Goal: Task Accomplishment & Management: Use online tool/utility

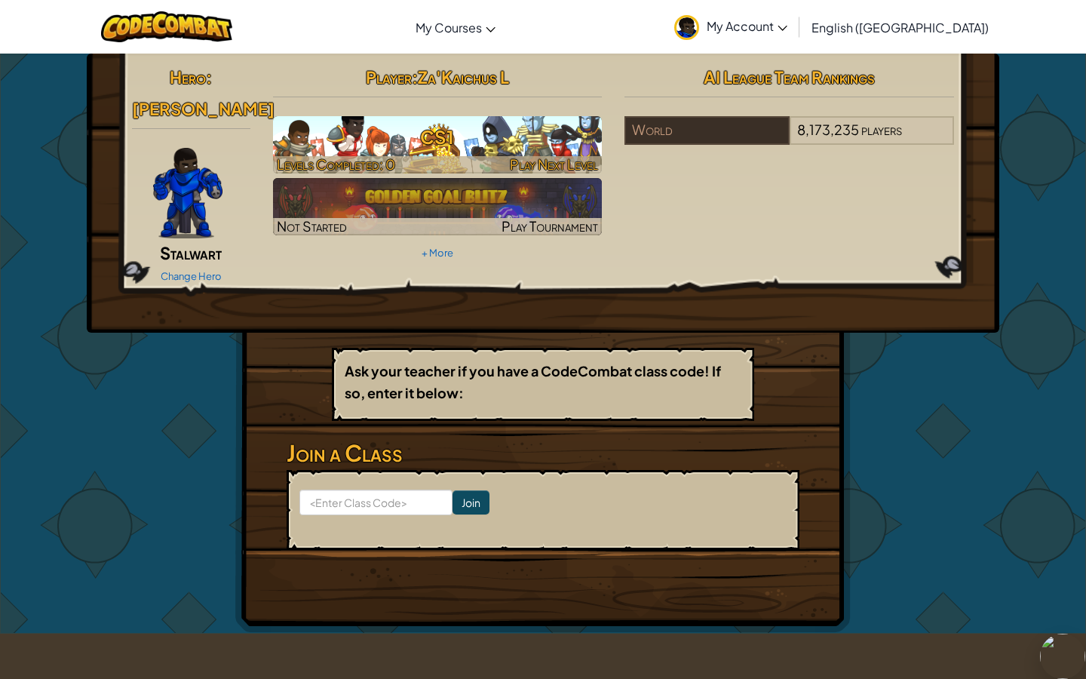
click at [379, 149] on h3 "CS1" at bounding box center [438, 137] width 330 height 34
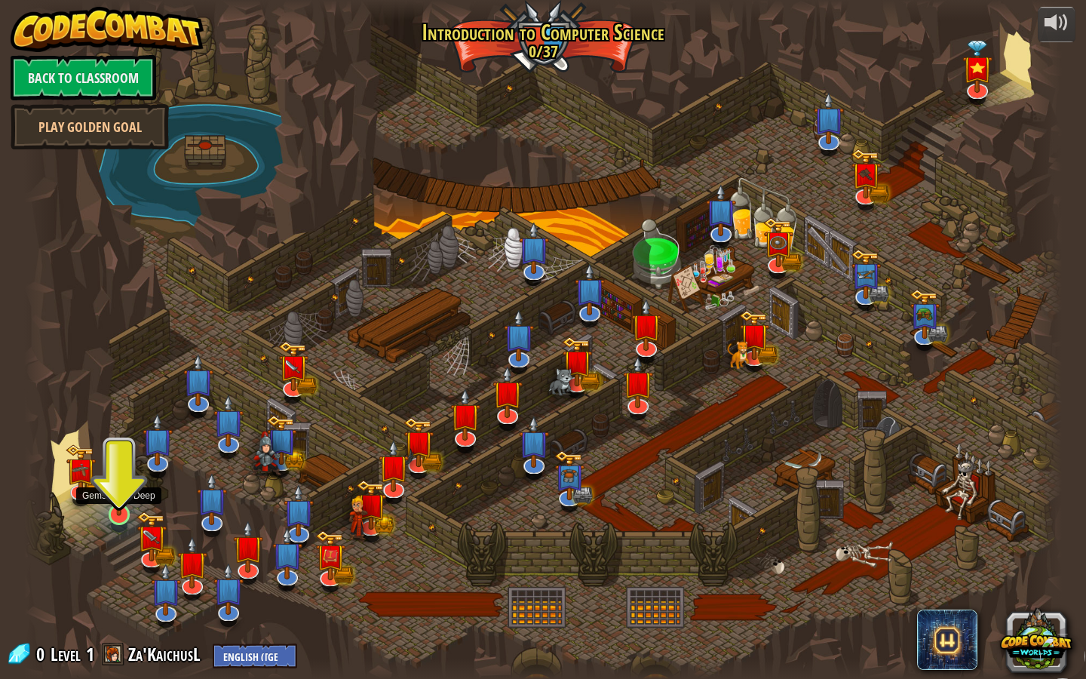
click at [106, 508] on img at bounding box center [120, 483] width 28 height 63
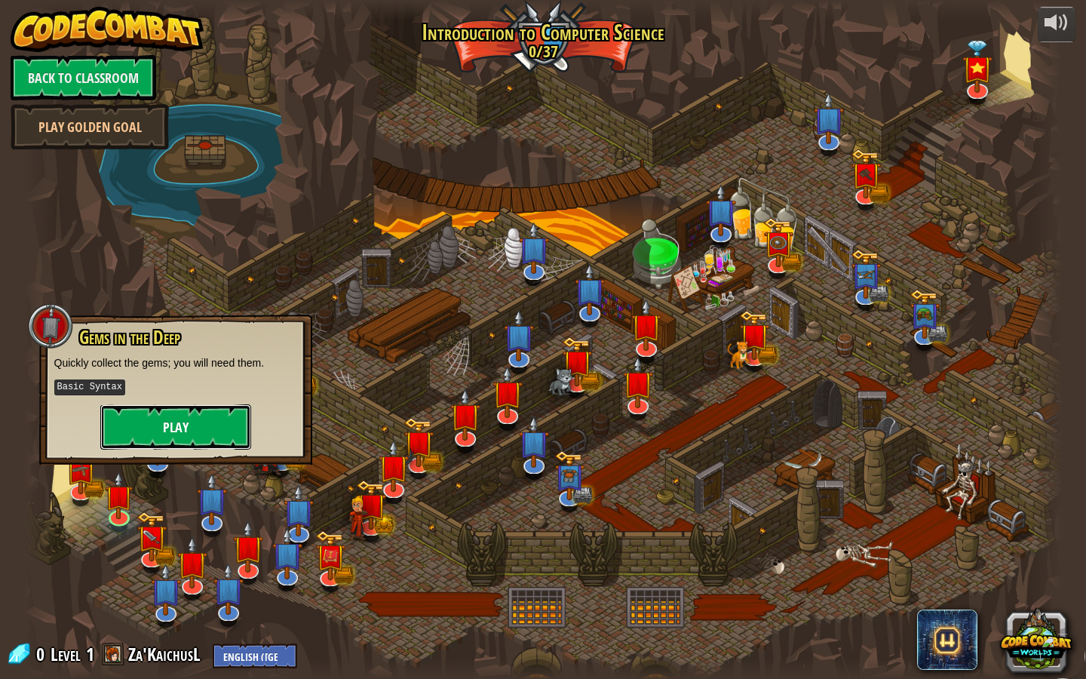
click at [235, 428] on button "Play" at bounding box center [175, 426] width 151 height 45
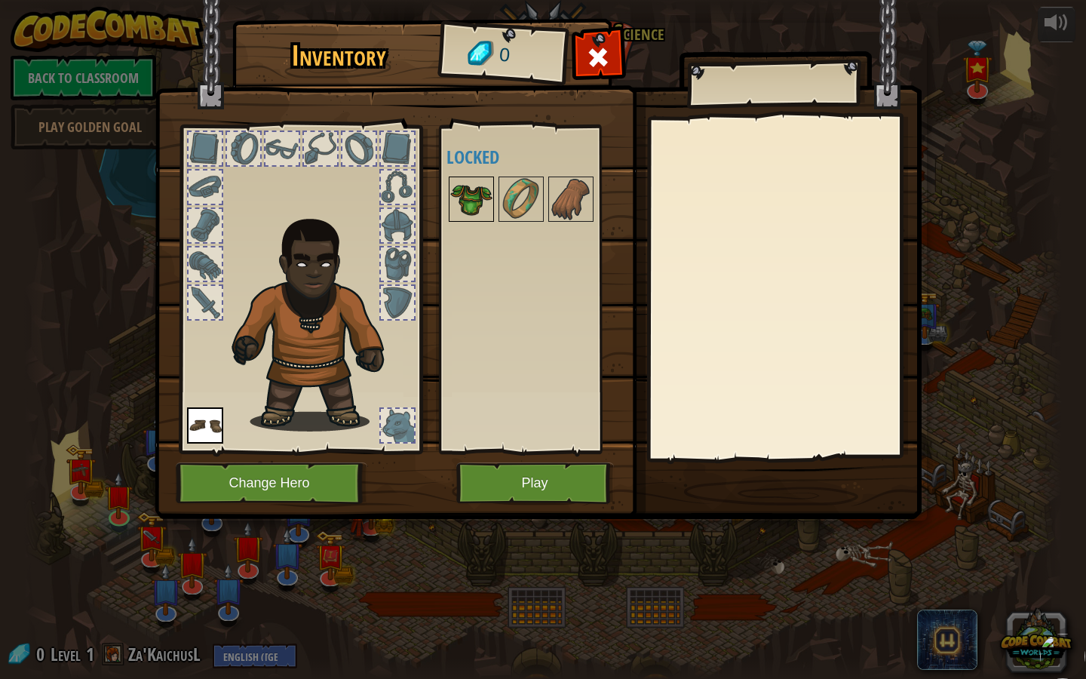
drag, startPoint x: 485, startPoint y: 188, endPoint x: 478, endPoint y: 182, distance: 9.1
click at [478, 182] on img at bounding box center [471, 199] width 42 height 42
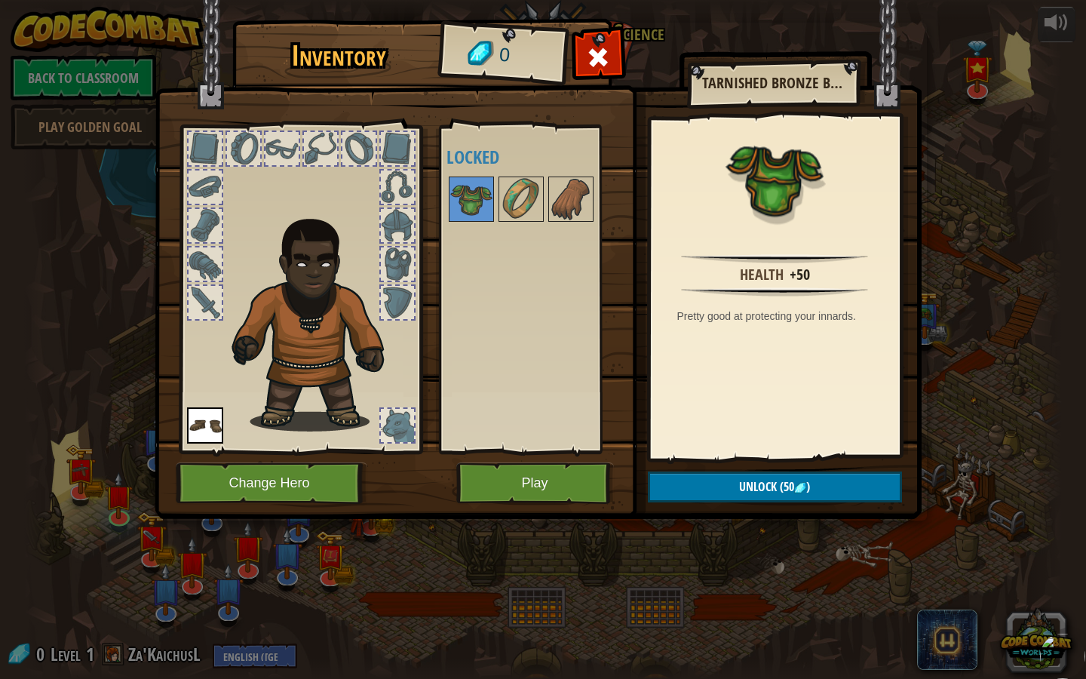
click at [324, 146] on div at bounding box center [320, 148] width 33 height 33
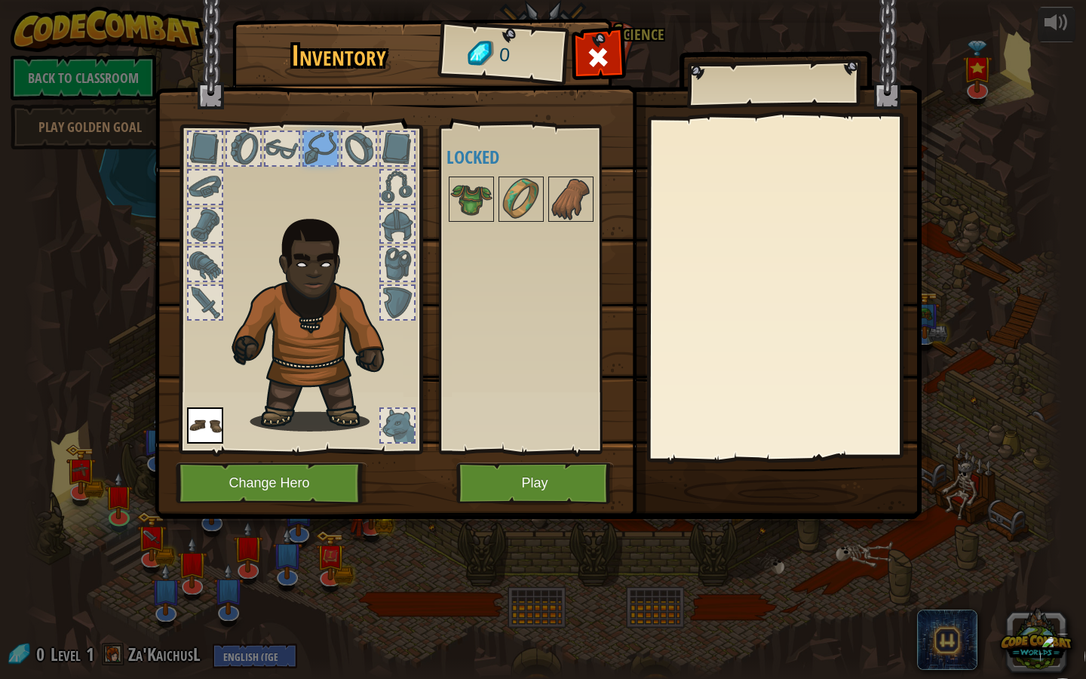
click at [247, 142] on div at bounding box center [243, 148] width 33 height 33
click at [189, 155] on div at bounding box center [205, 148] width 33 height 33
click at [196, 425] on img at bounding box center [205, 425] width 36 height 36
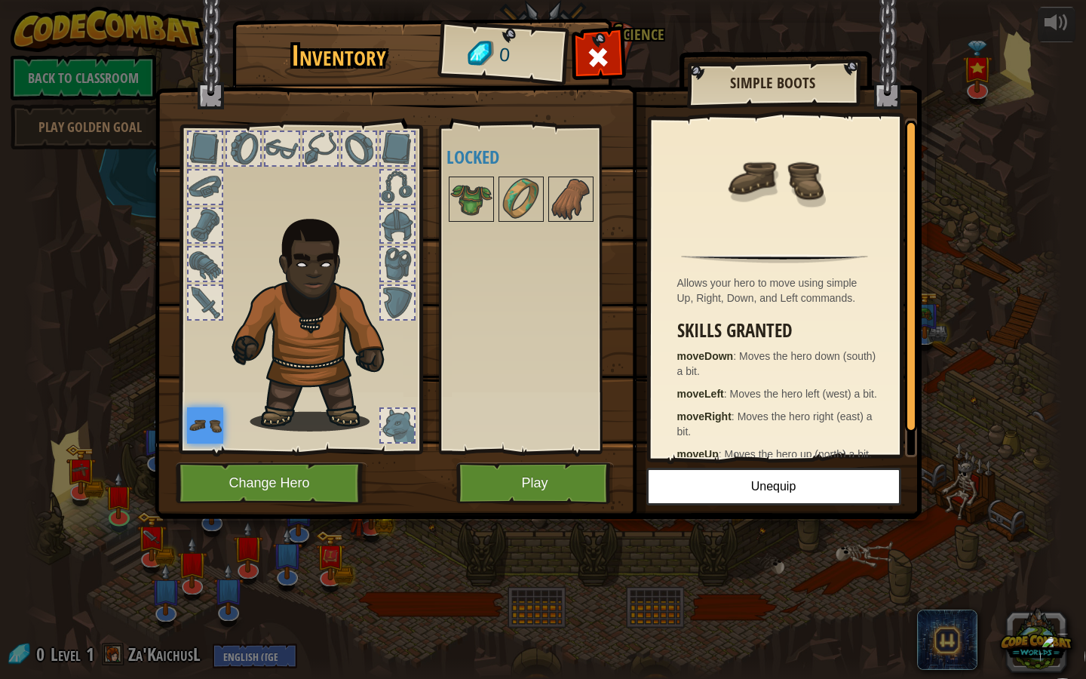
click at [399, 420] on div at bounding box center [397, 425] width 33 height 33
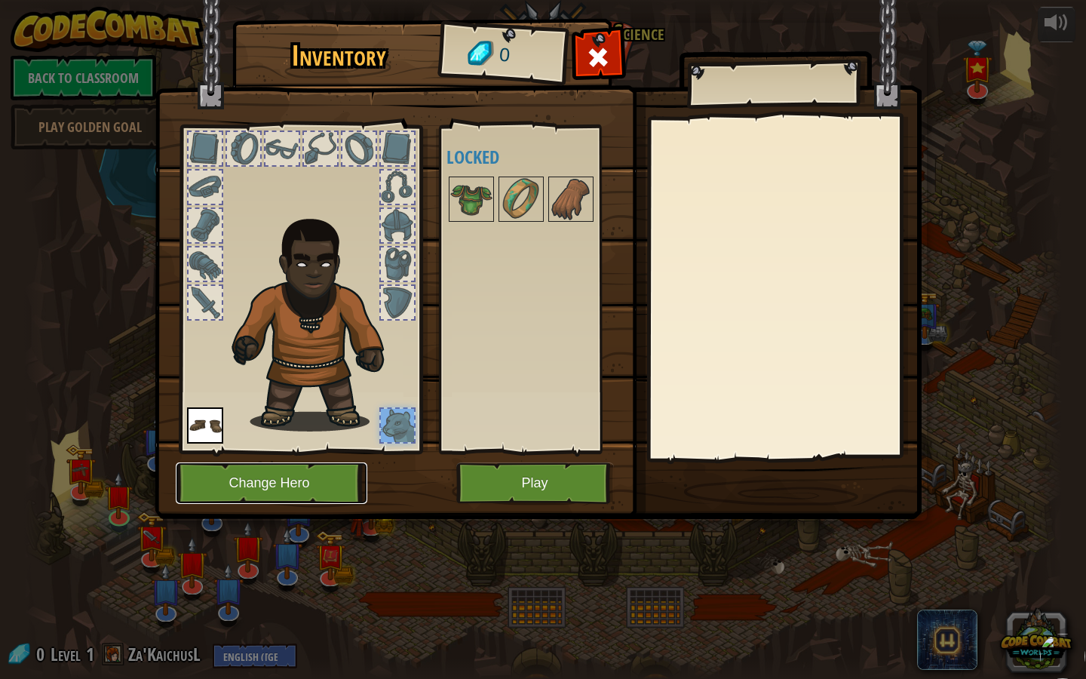
click at [299, 478] on button "Change Hero" at bounding box center [272, 482] width 192 height 41
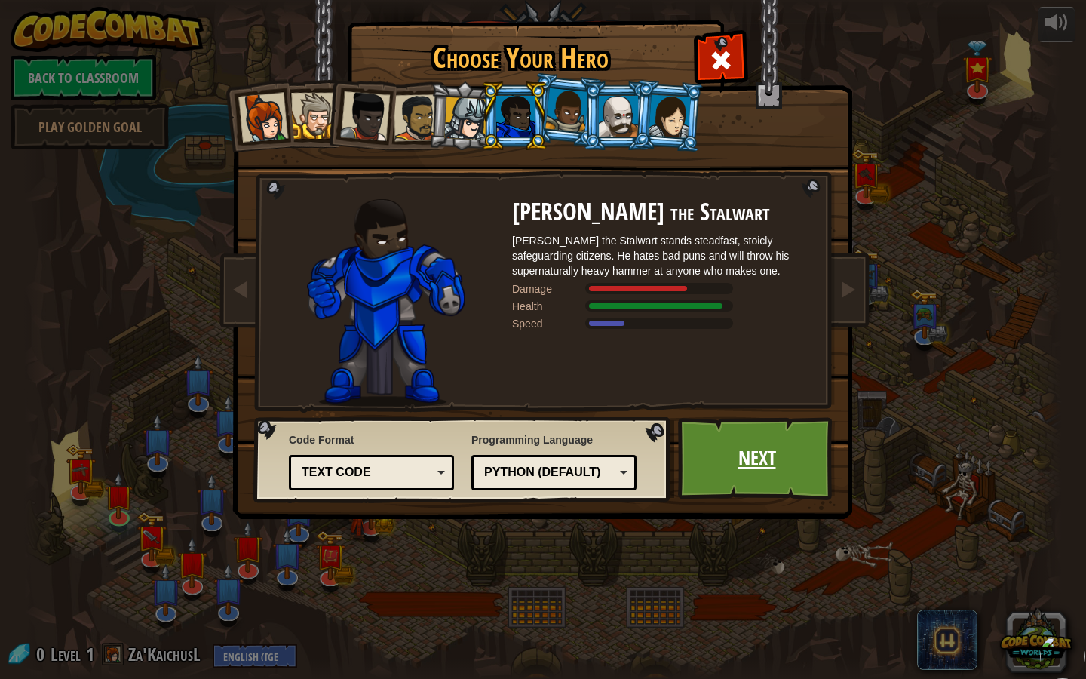
click at [710, 466] on link "Next" at bounding box center [757, 458] width 158 height 83
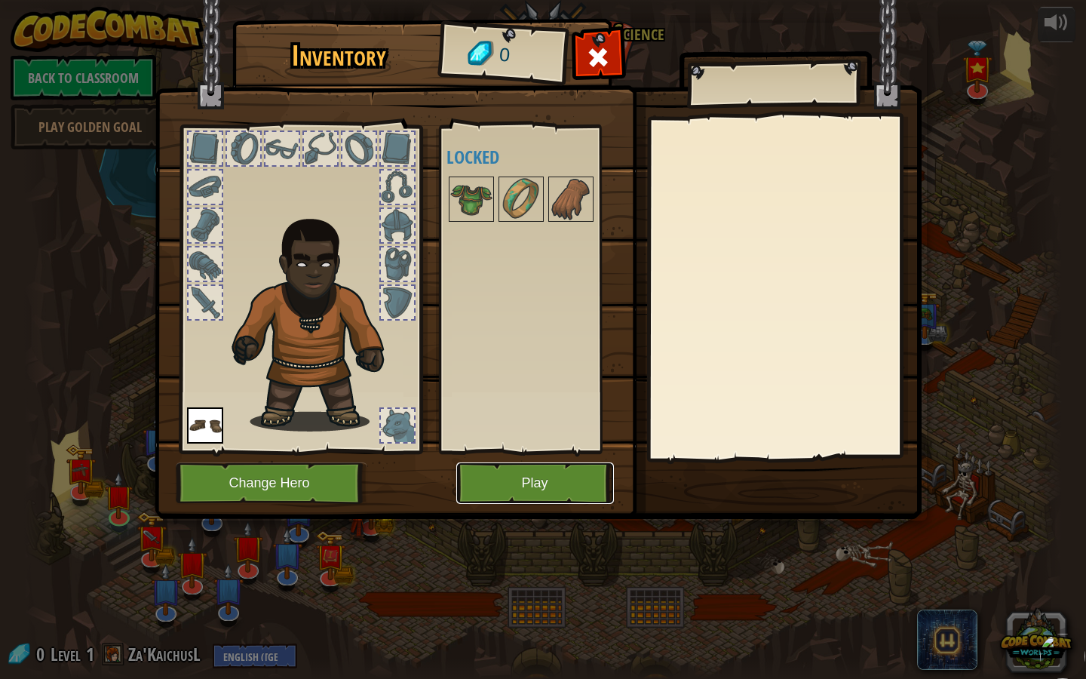
click at [590, 490] on button "Play" at bounding box center [535, 482] width 158 height 41
